Goal: Find specific page/section: Find specific page/section

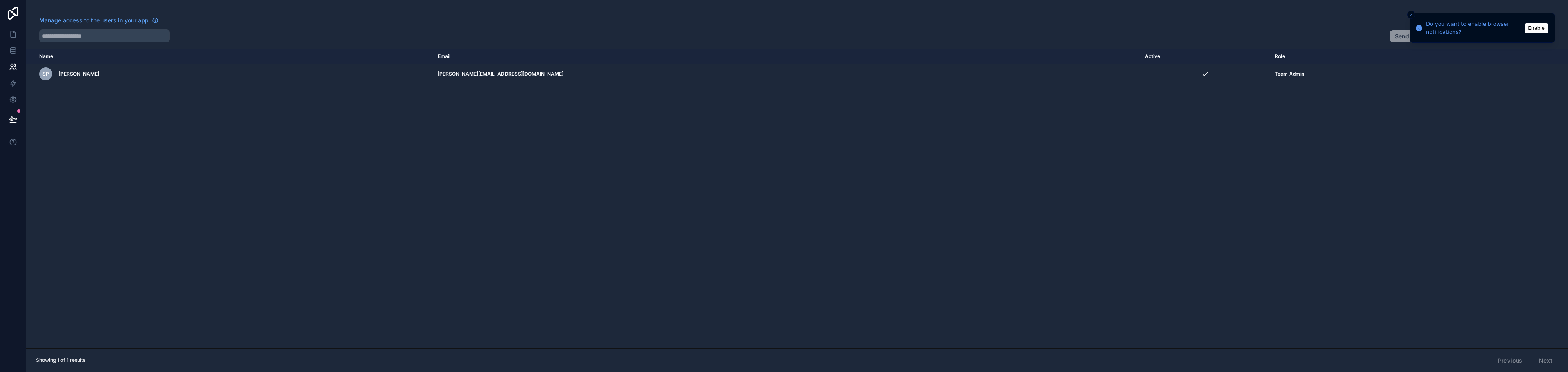
click at [349, 184] on div "Name Email Active Role [DOMAIN_NAME] SP [PERSON_NAME] [PERSON_NAME][EMAIL_ADDRE…" at bounding box center [797, 198] width 1542 height 300
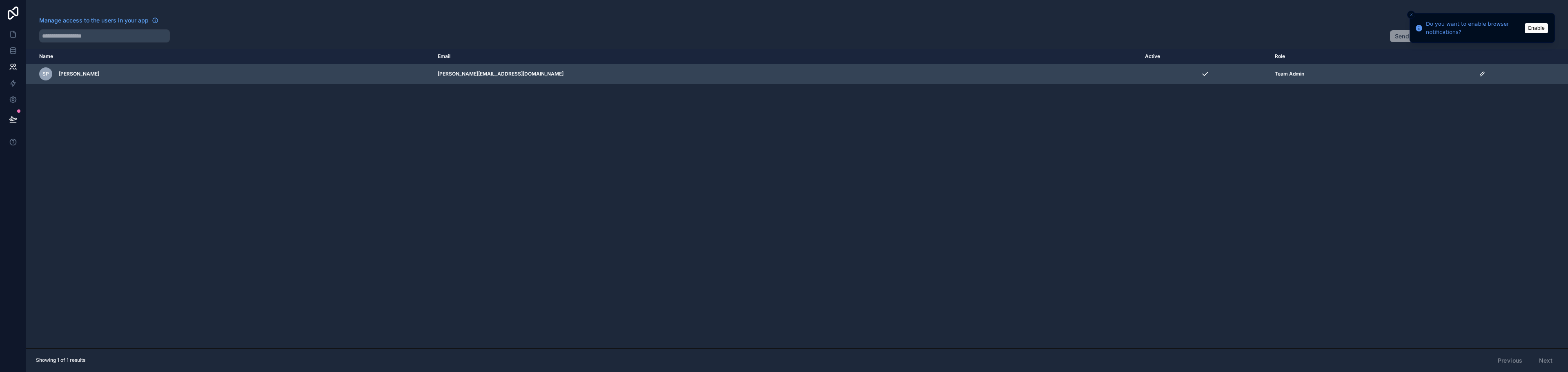
click at [77, 72] on span "[PERSON_NAME]" at bounding box center [79, 74] width 40 height 7
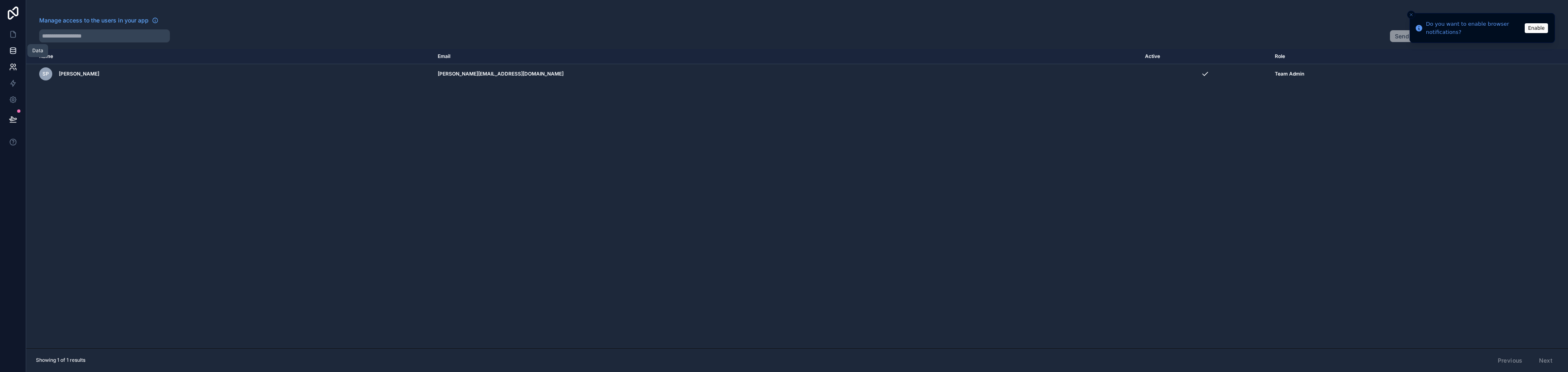
click at [2, 52] on link at bounding box center [13, 51] width 26 height 16
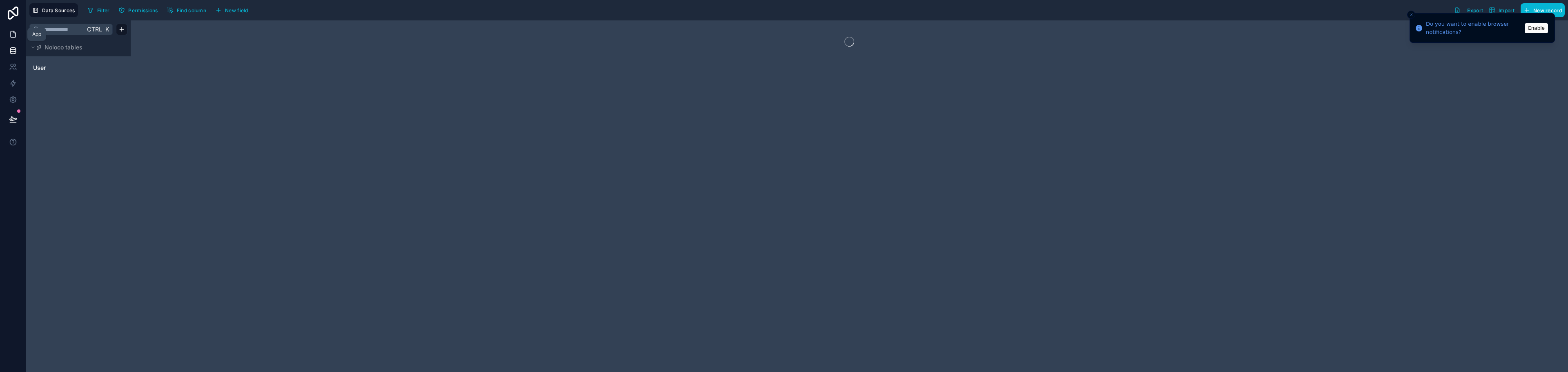
click at [8, 39] on link at bounding box center [13, 34] width 26 height 16
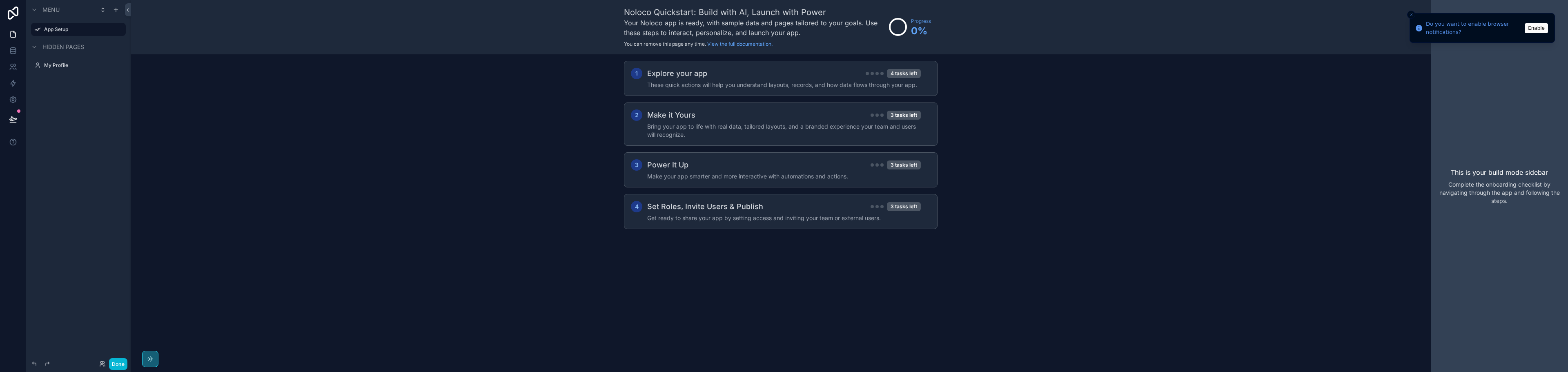
click at [439, 174] on div "1 Explore your app 4 tasks left These quick actions will help you understand la…" at bounding box center [781, 153] width 1300 height 198
click at [1411, 13] on icon "Close toast" at bounding box center [1411, 15] width 5 height 5
click at [388, 260] on div "Noloco Quickstart: Build with AI, Launch with Power Your Noloco app is ready, w…" at bounding box center [781, 186] width 1300 height 372
click at [120, 360] on button "Done" at bounding box center [118, 363] width 18 height 12
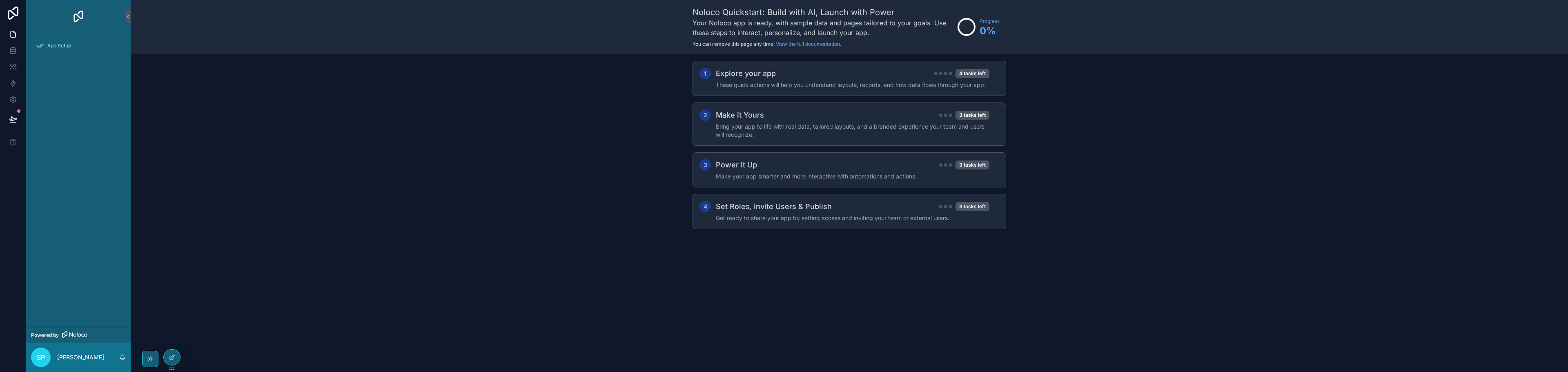
click at [359, 193] on div "1 Explore your app 4 tasks left These quick actions will help you understand la…" at bounding box center [849, 153] width 1437 height 198
click at [4, 46] on link at bounding box center [13, 51] width 26 height 16
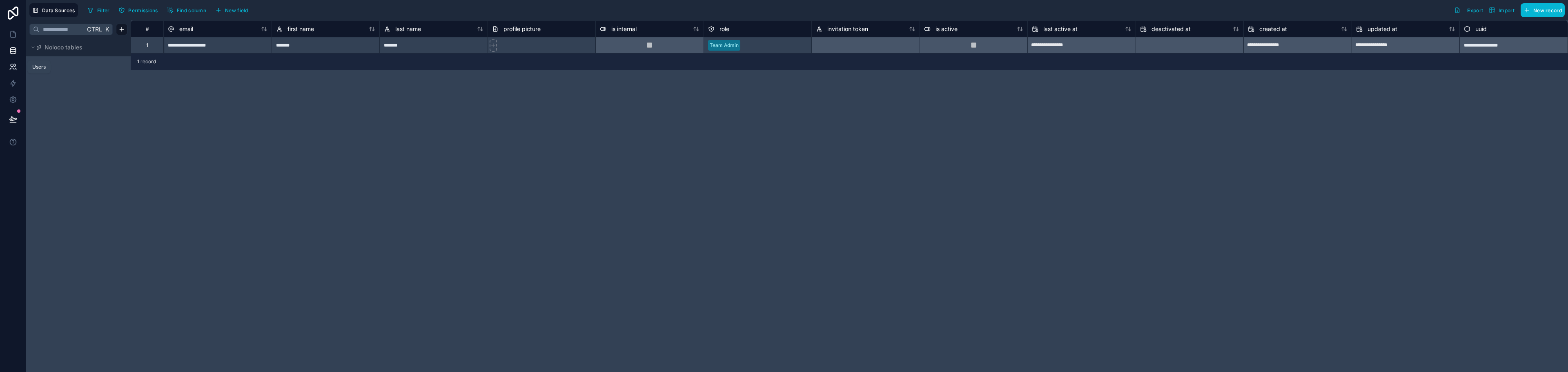
click at [10, 64] on icon at bounding box center [13, 66] width 8 height 8
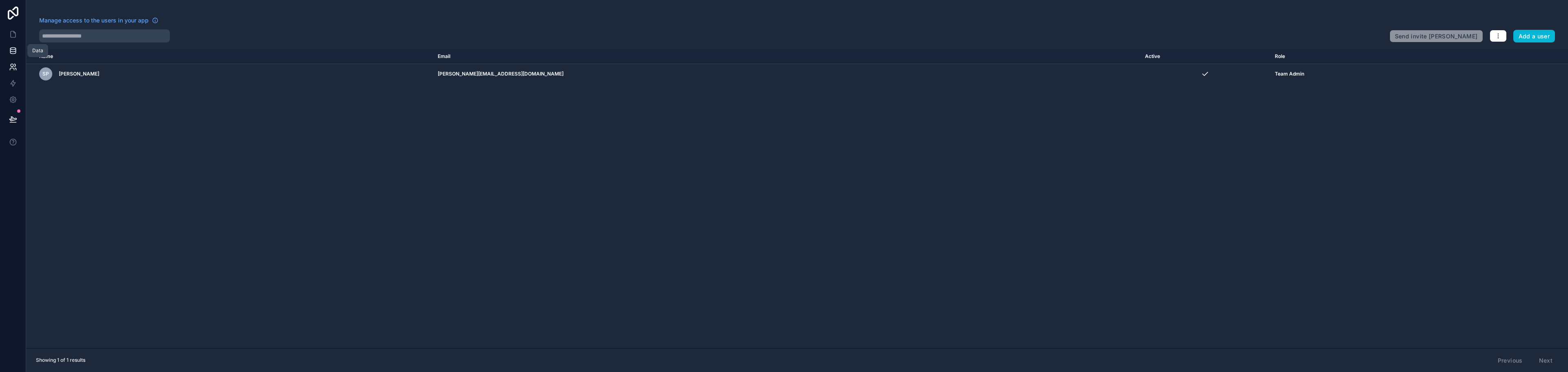
click at [10, 53] on icon at bounding box center [13, 50] width 8 height 8
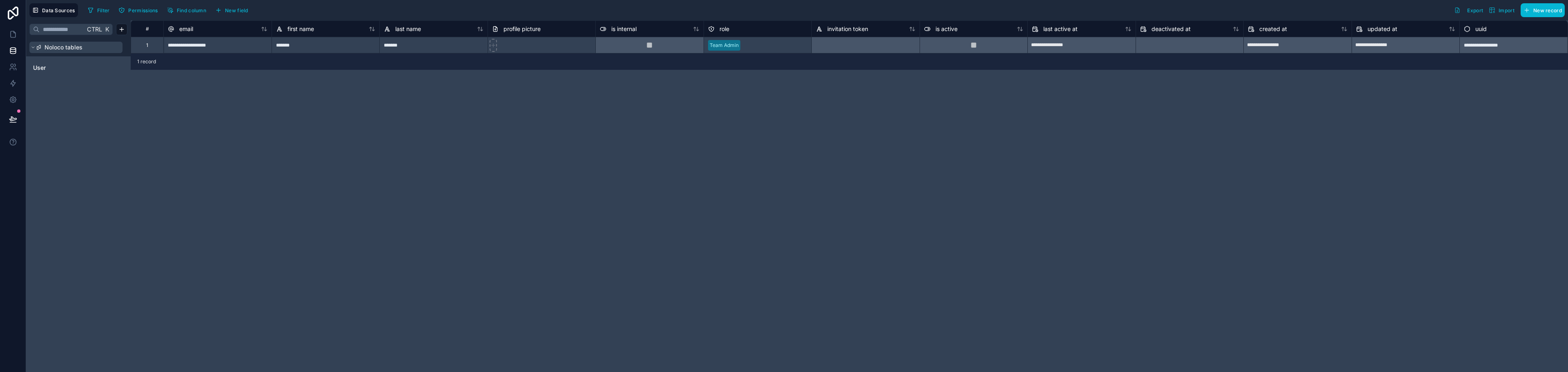
click at [32, 50] on button "Noloco tables" at bounding box center [75, 47] width 93 height 12
click at [38, 67] on span "User" at bounding box center [39, 68] width 13 height 8
click at [506, 174] on div "**********" at bounding box center [849, 197] width 1437 height 352
click at [765, 124] on div "**********" at bounding box center [849, 197] width 1437 height 352
